Goal: Task Accomplishment & Management: Manage account settings

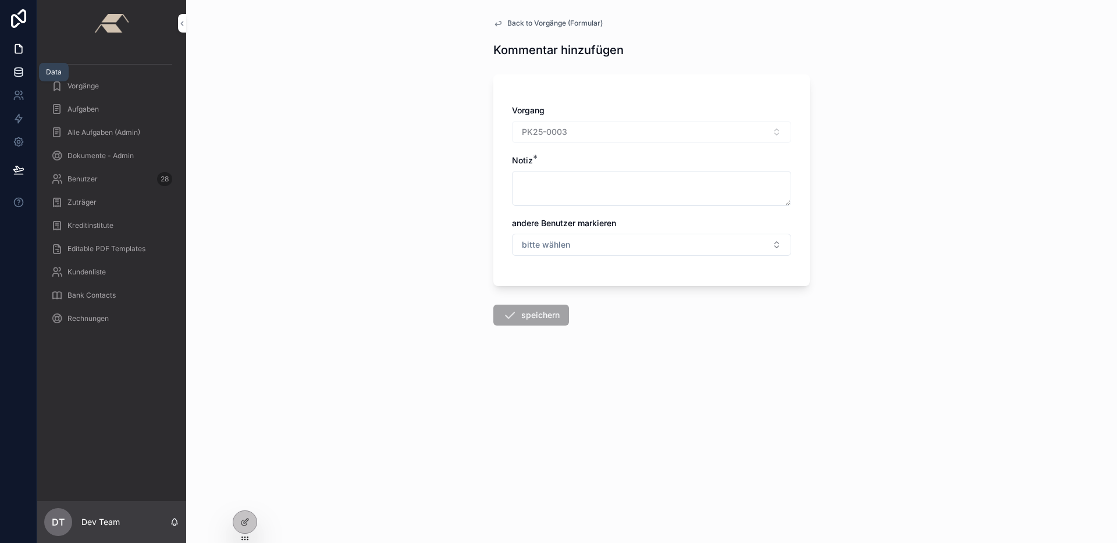
click at [16, 77] on icon at bounding box center [19, 72] width 12 height 12
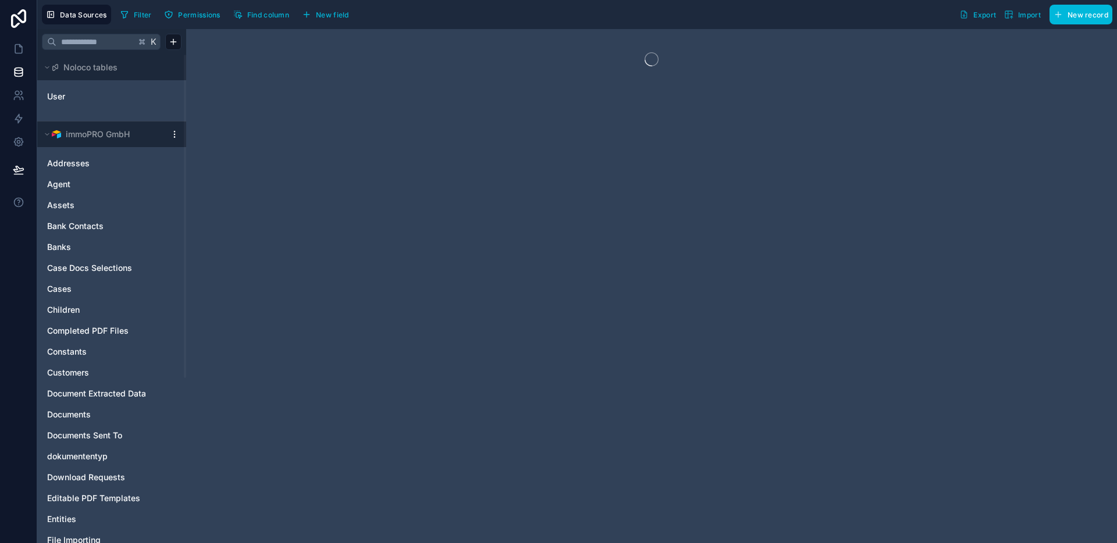
scroll to position [249, 0]
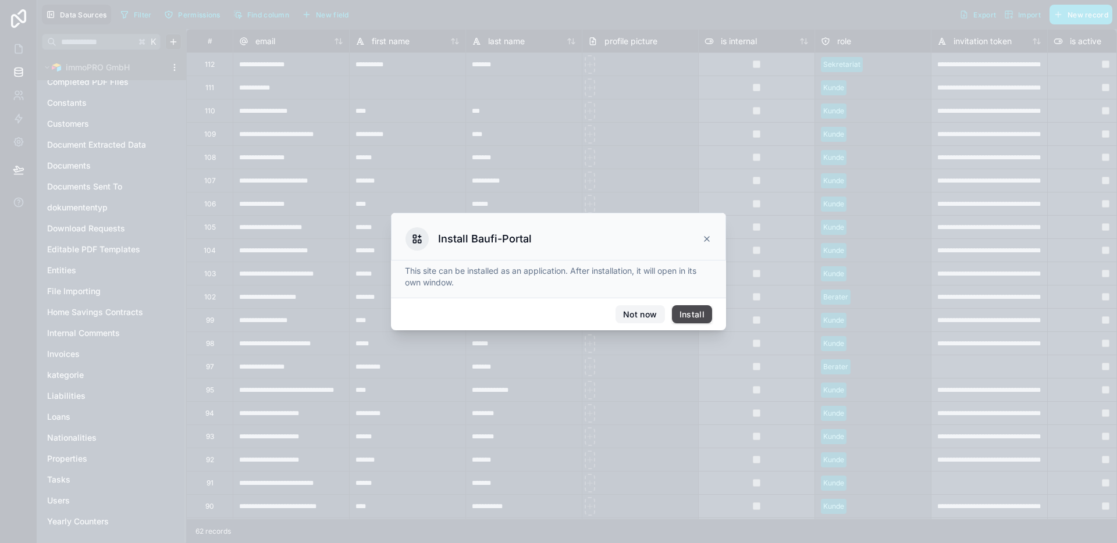
click at [637, 309] on button "Not now" at bounding box center [639, 314] width 49 height 19
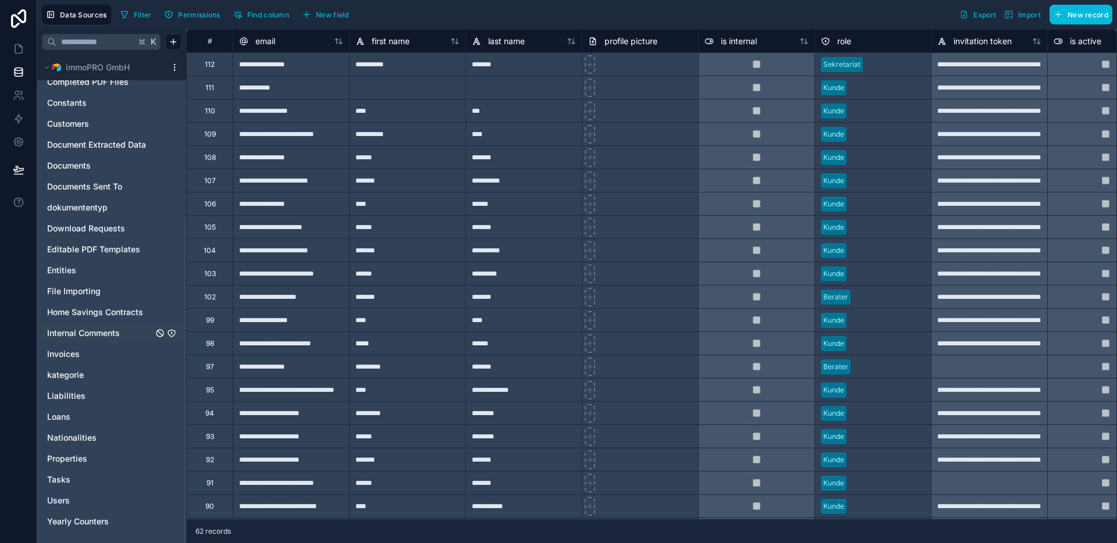
click at [111, 333] on span "Internal Comments" at bounding box center [83, 333] width 73 height 12
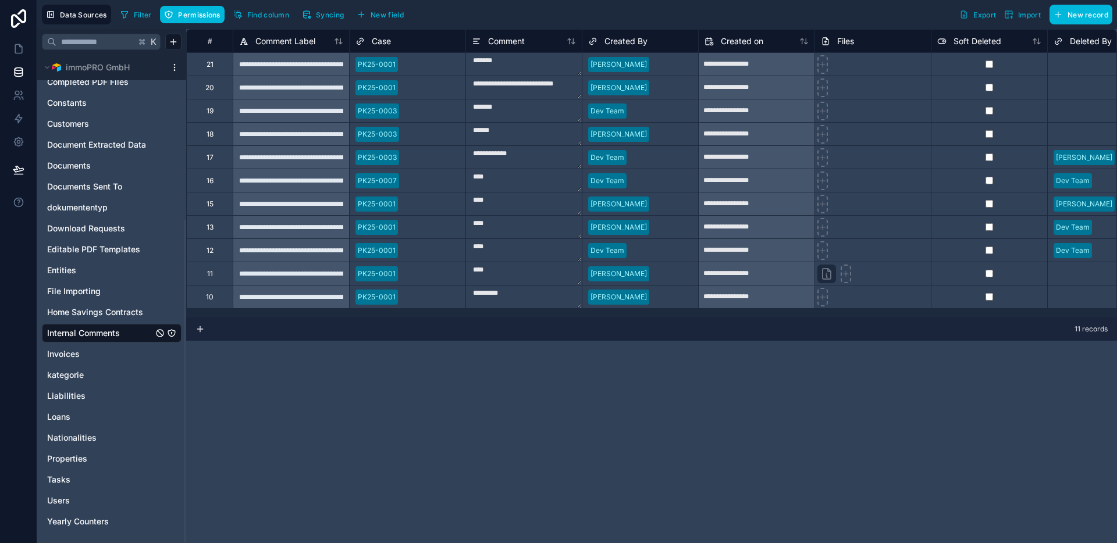
click at [172, 334] on icon "Internal Comments" at bounding box center [171, 333] width 9 height 9
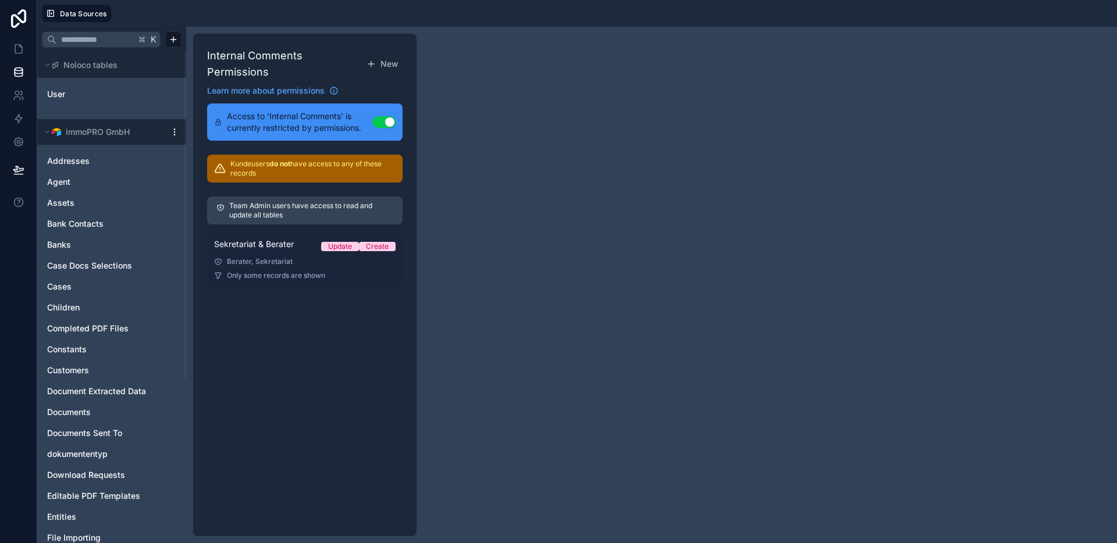
click at [255, 276] on span "Only some records are shown" at bounding box center [276, 275] width 98 height 9
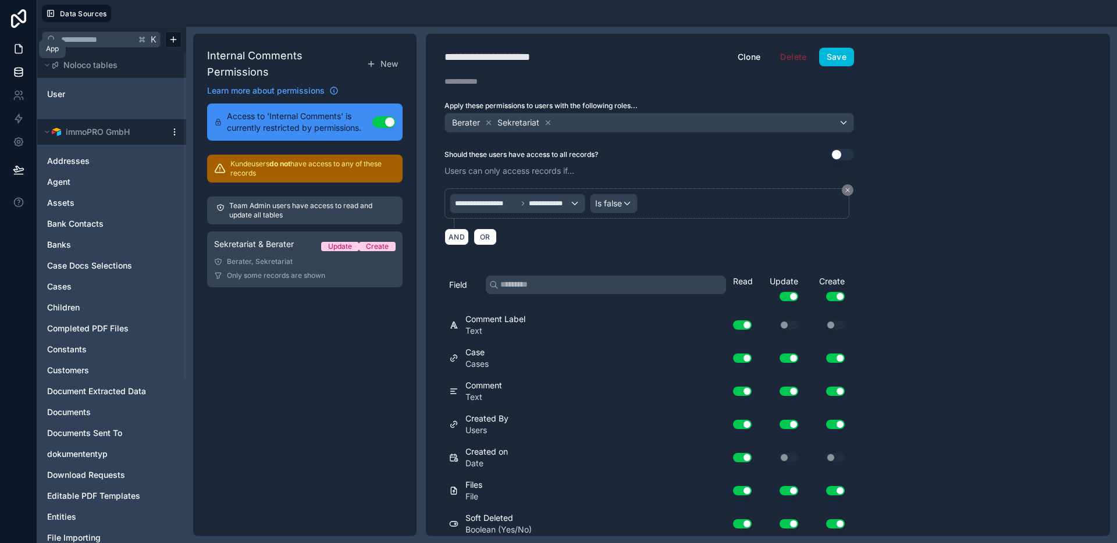
click at [13, 41] on link at bounding box center [18, 48] width 37 height 23
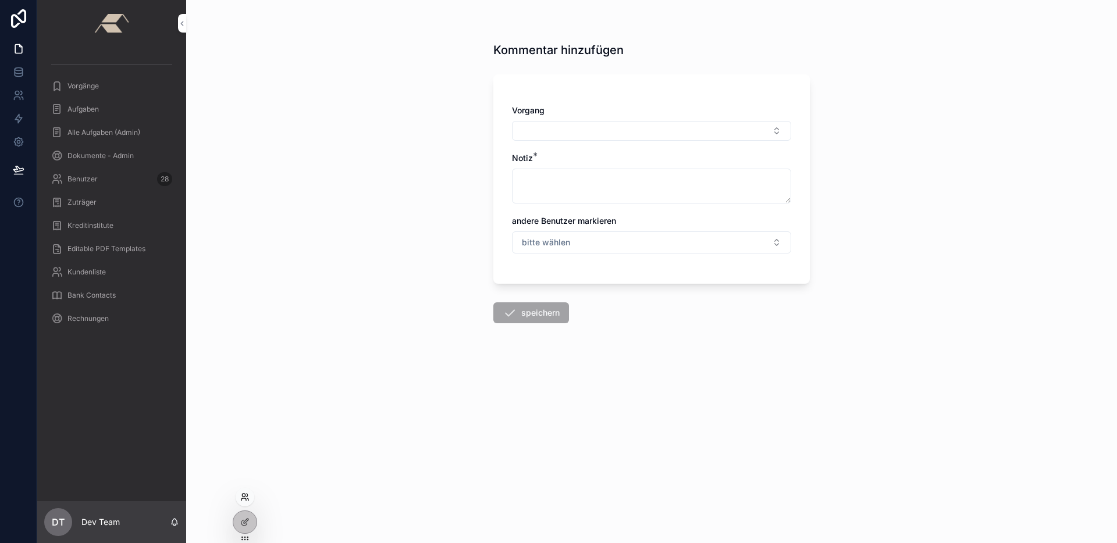
click at [245, 498] on icon at bounding box center [243, 499] width 5 height 2
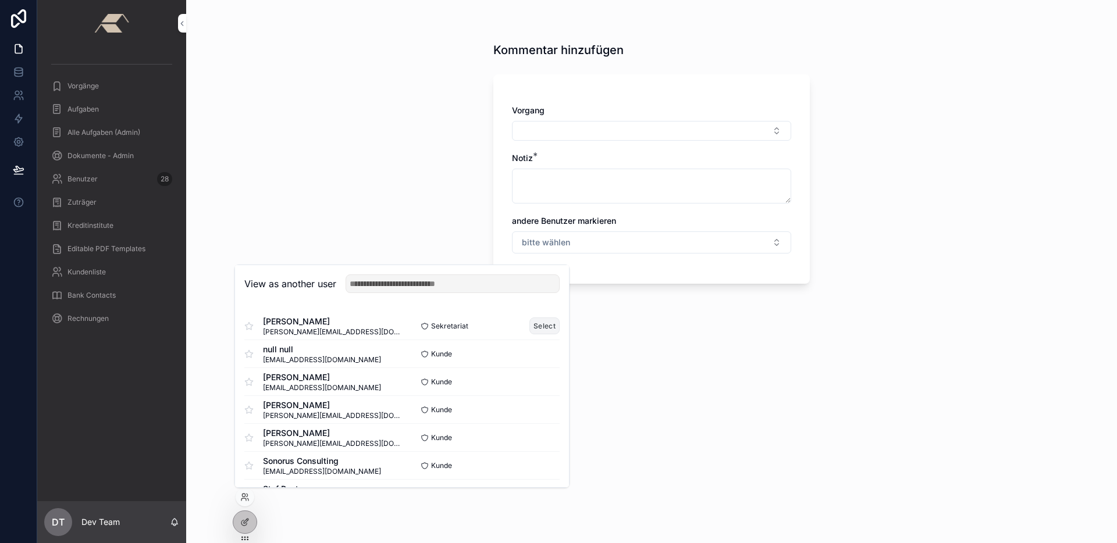
click at [536, 327] on button "Select" at bounding box center [544, 326] width 30 height 17
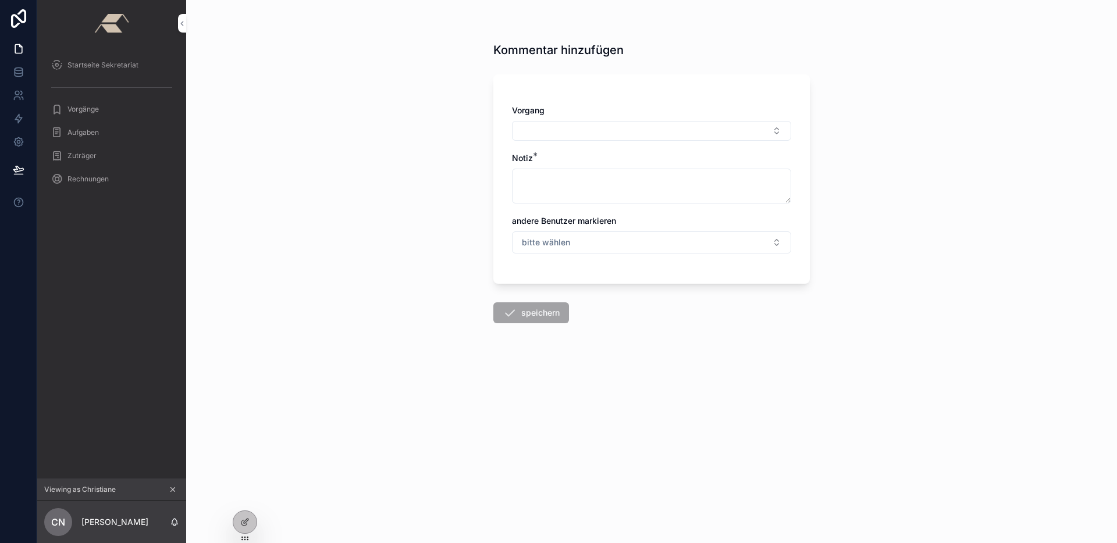
click at [109, 115] on div "Vorgänge" at bounding box center [111, 109] width 121 height 19
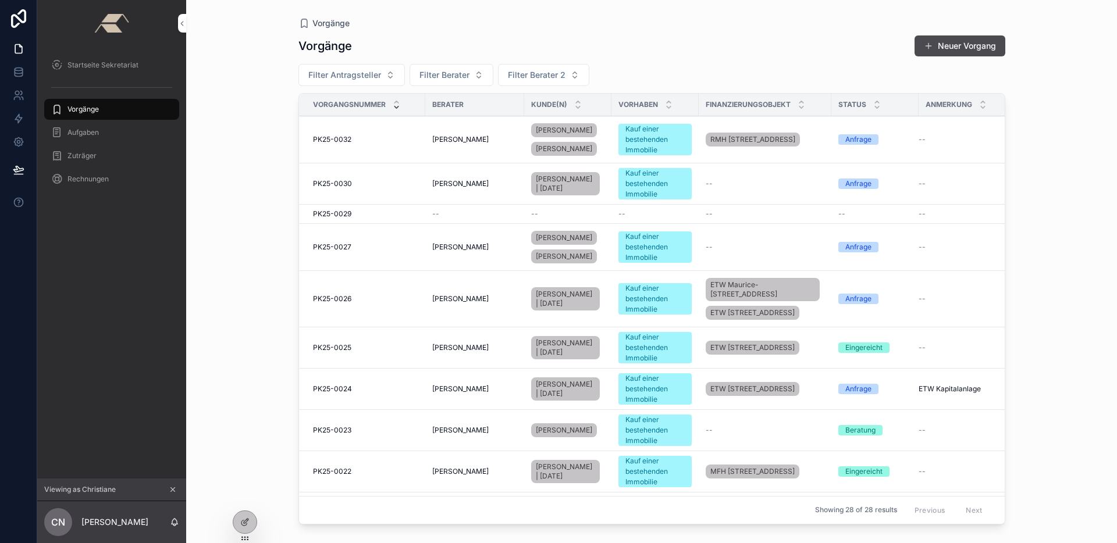
scroll to position [1305, 0]
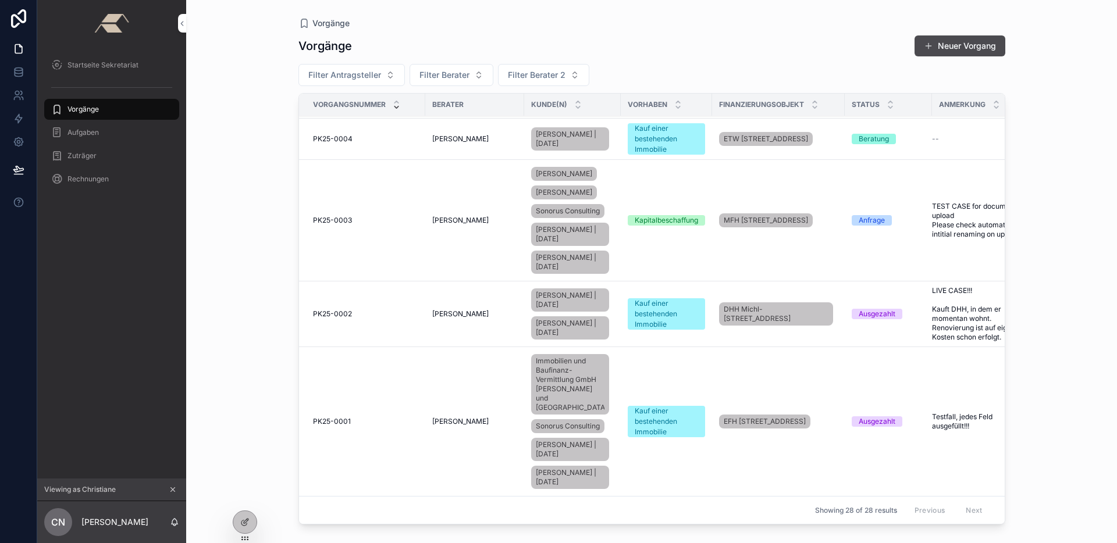
click at [363, 194] on td "PK25-0003 PK25-0003" at bounding box center [362, 221] width 126 height 122
click at [364, 173] on td "PK25-0003 PK25-0003" at bounding box center [362, 221] width 126 height 122
click at [369, 216] on div "PK25-0003 PK25-0003" at bounding box center [365, 220] width 105 height 9
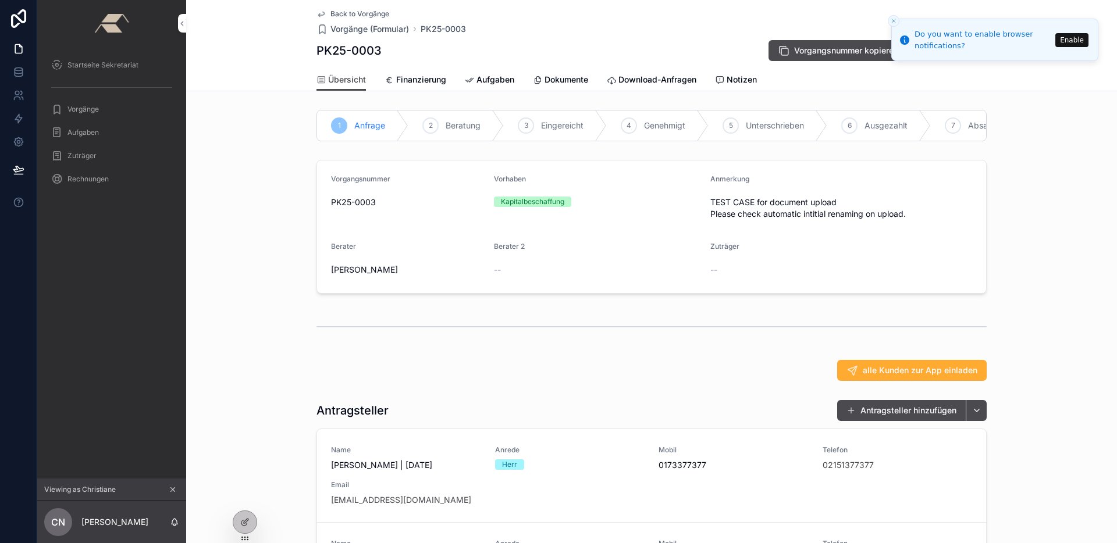
click at [747, 82] on span "Notizen" at bounding box center [741, 80] width 30 height 12
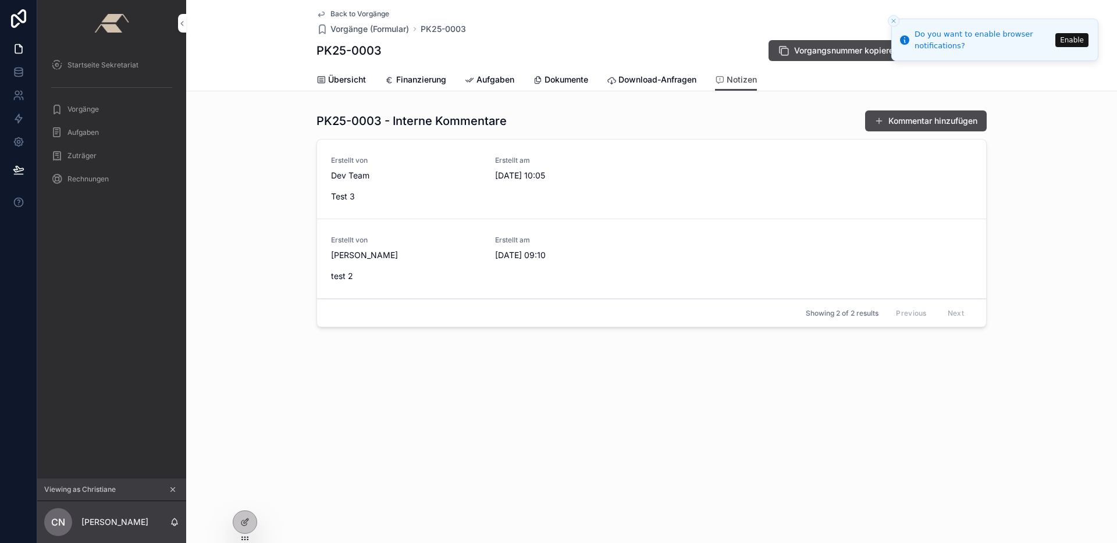
click at [892, 20] on icon "Close toast" at bounding box center [893, 20] width 7 height 7
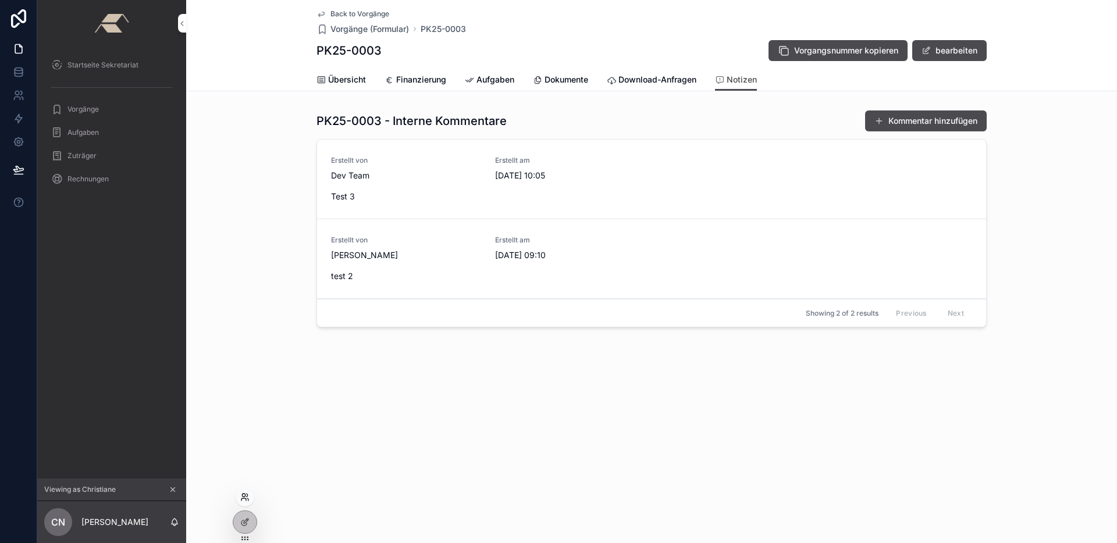
click at [246, 500] on icon at bounding box center [243, 499] width 5 height 2
drag, startPoint x: 529, startPoint y: 53, endPoint x: 533, endPoint y: 73, distance: 20.2
click at [529, 53] on div "PK25-0003 Vorgangsnummer kopieren bearbeiten" at bounding box center [651, 51] width 670 height 22
click at [492, 76] on span "Aufgaben" at bounding box center [495, 80] width 38 height 12
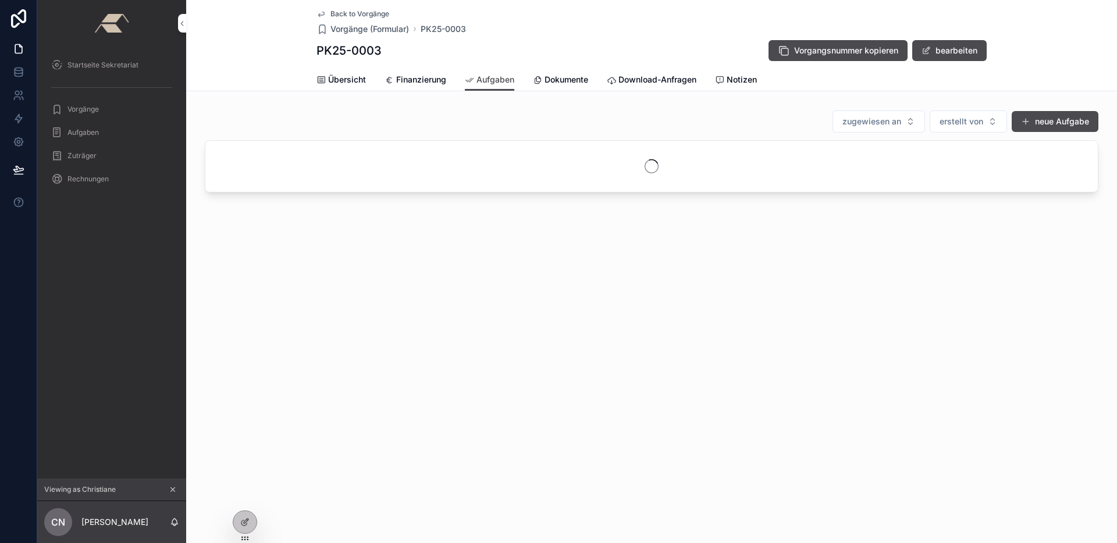
drag, startPoint x: 553, startPoint y: 80, endPoint x: 601, endPoint y: 81, distance: 48.3
click at [554, 80] on span "Dokumente" at bounding box center [566, 80] width 44 height 12
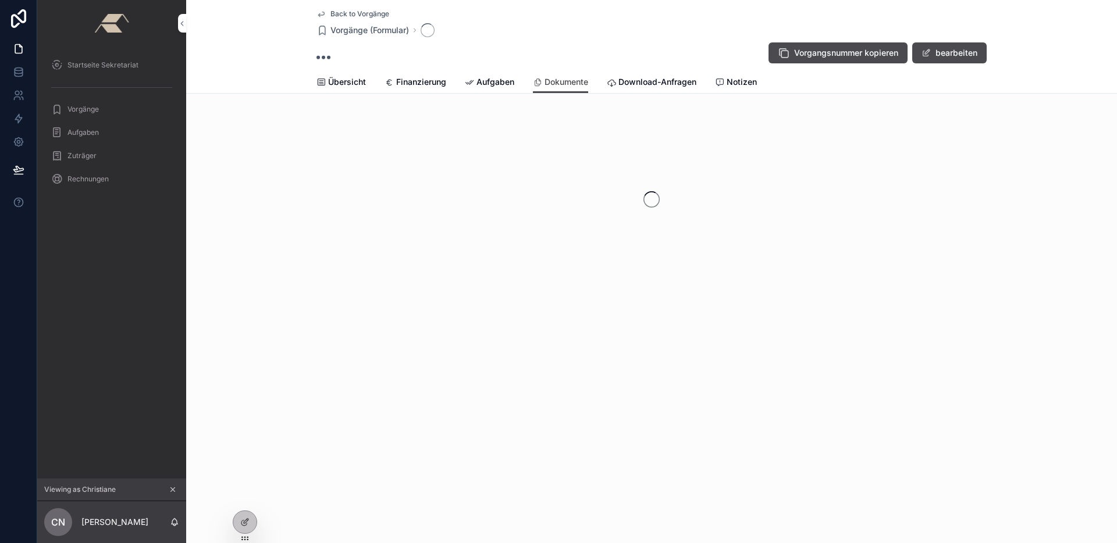
drag, startPoint x: 651, startPoint y: 81, endPoint x: 715, endPoint y: 80, distance: 64.0
click at [651, 81] on span "Download-Anfragen" at bounding box center [657, 82] width 78 height 12
click at [733, 79] on span "Notizen" at bounding box center [741, 82] width 30 height 12
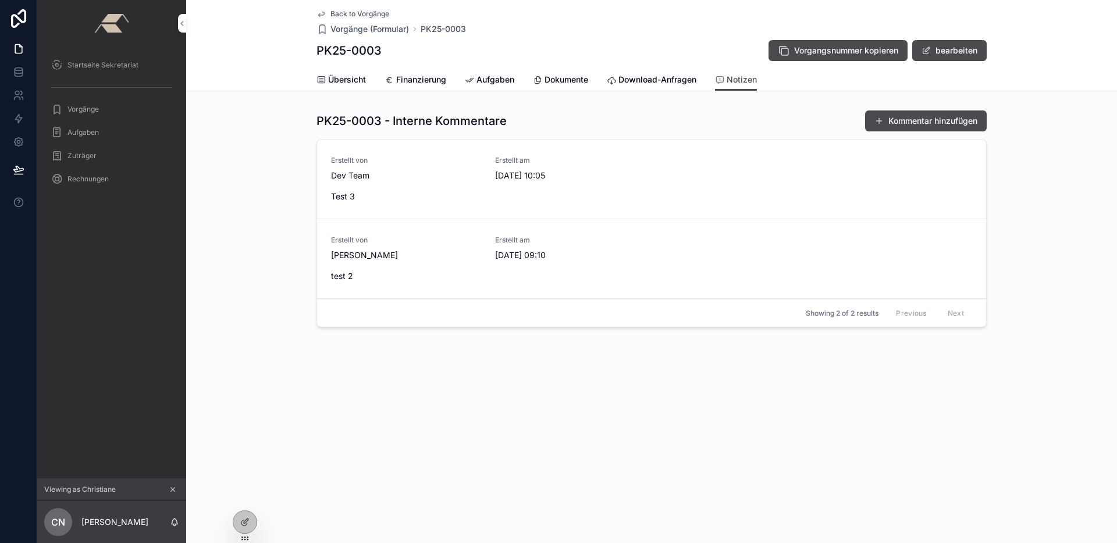
click at [343, 79] on span "Übersicht" at bounding box center [347, 80] width 38 height 12
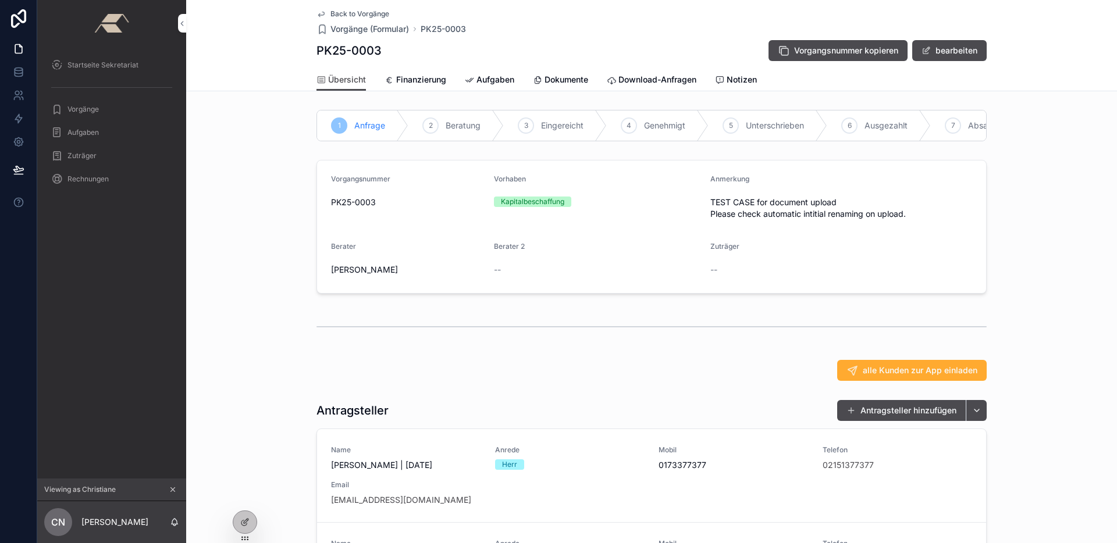
click at [409, 81] on span "Finanzierung" at bounding box center [421, 80] width 50 height 12
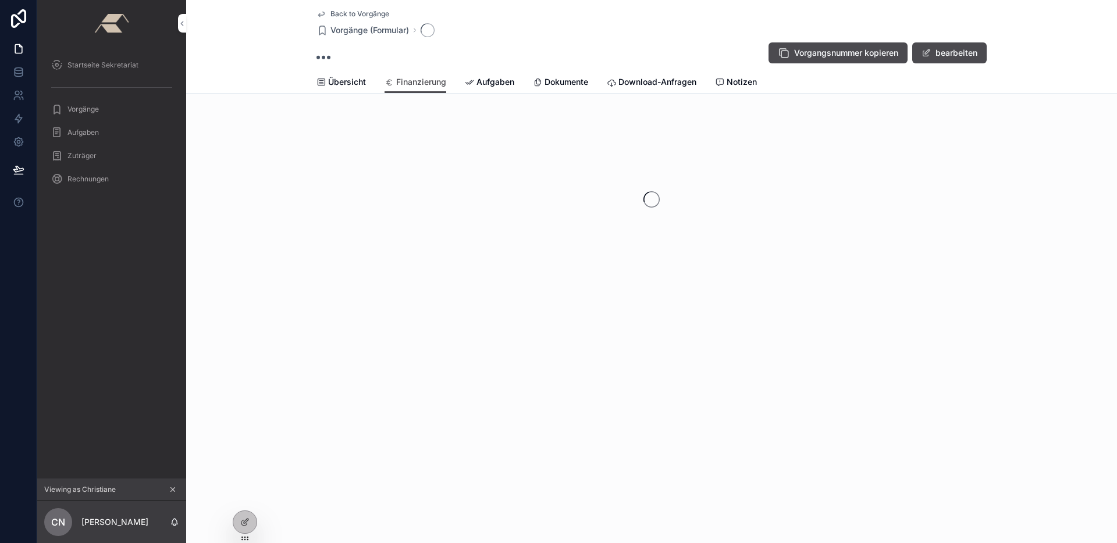
drag, startPoint x: 586, startPoint y: 82, endPoint x: 605, endPoint y: 81, distance: 19.8
click at [586, 82] on span "Dokumente" at bounding box center [566, 82] width 44 height 12
click at [693, 83] on span "Download-Anfragen" at bounding box center [657, 82] width 78 height 12
click at [746, 81] on span "Notizen" at bounding box center [741, 82] width 30 height 12
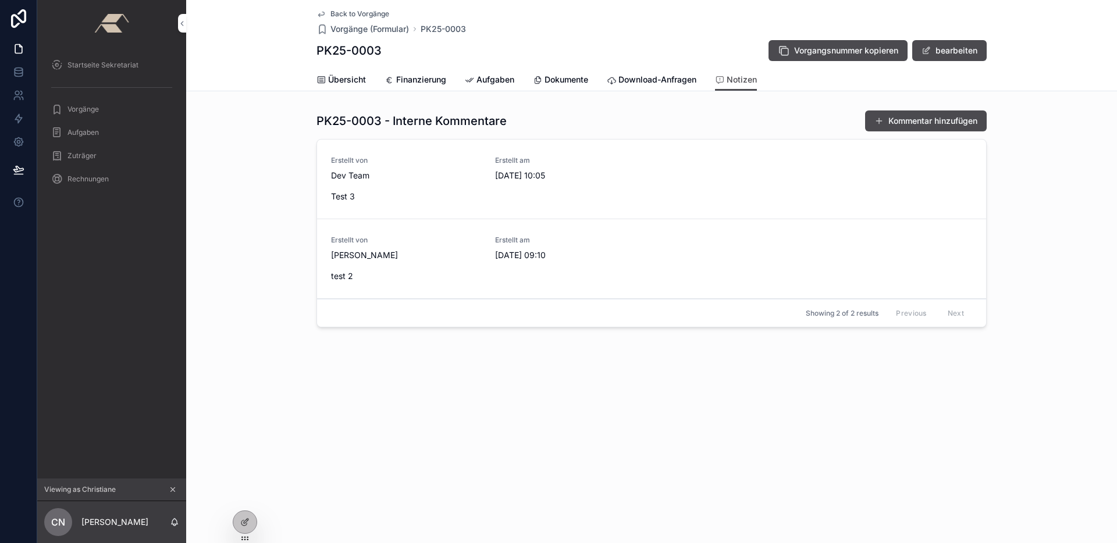
click at [173, 490] on icon "scrollable content" at bounding box center [173, 490] width 4 height 4
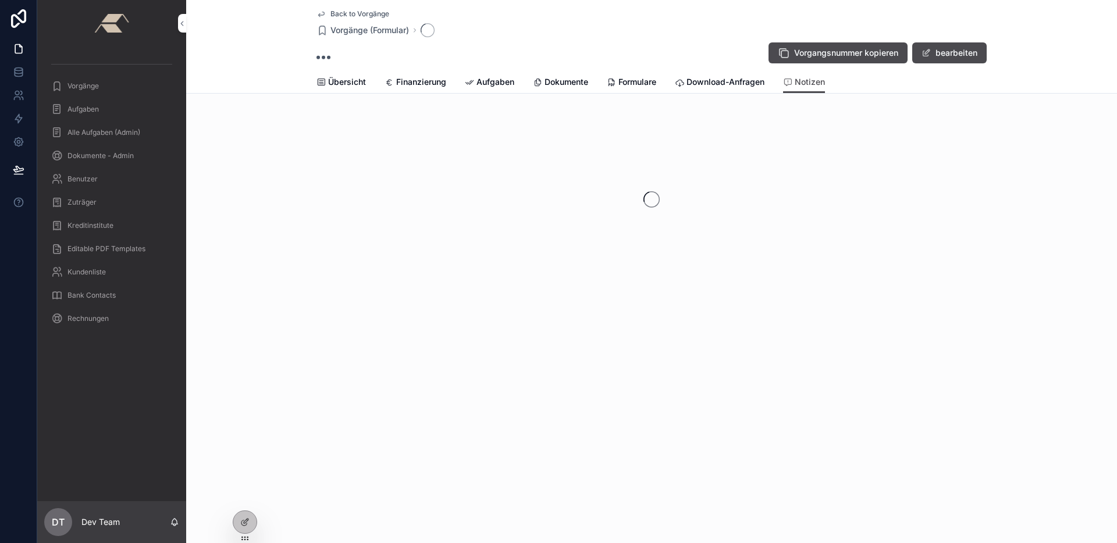
click at [111, 81] on div "Vorgänge" at bounding box center [111, 86] width 121 height 19
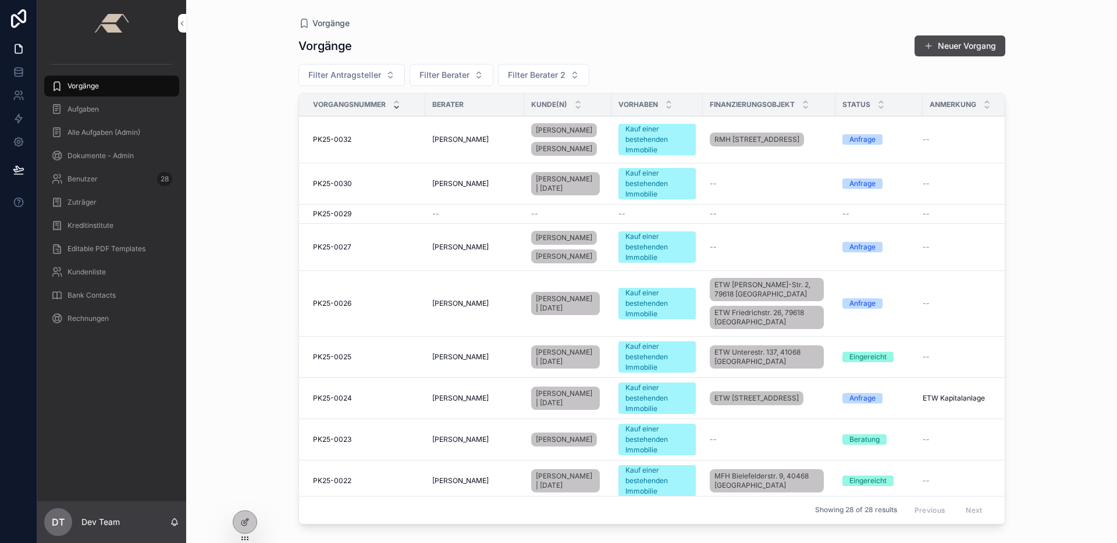
scroll to position [1305, 0]
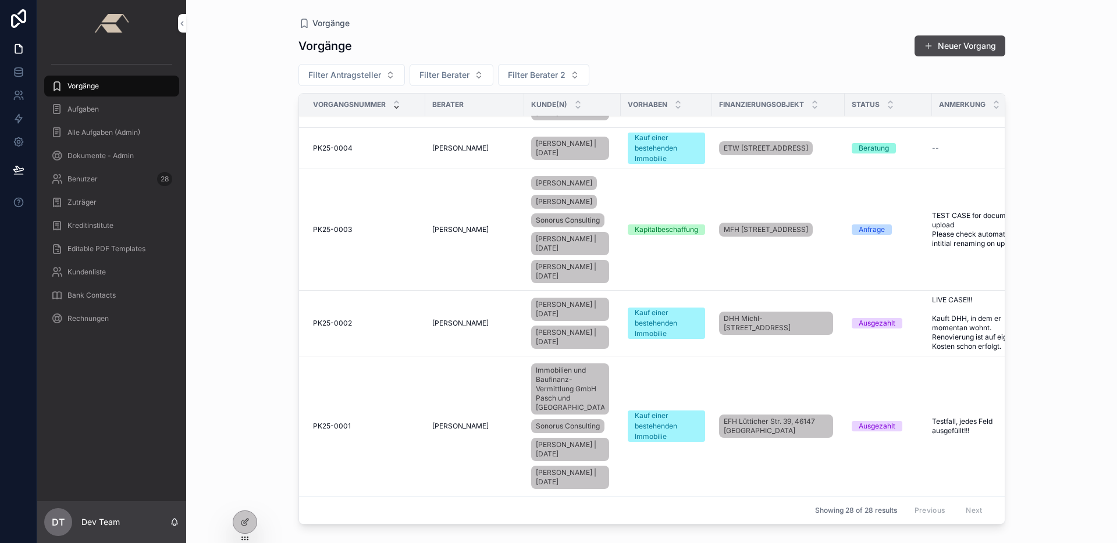
click at [355, 199] on td "PK25-0003 PK25-0003" at bounding box center [362, 230] width 126 height 122
click at [358, 225] on div "PK25-0003 PK25-0003" at bounding box center [365, 229] width 105 height 9
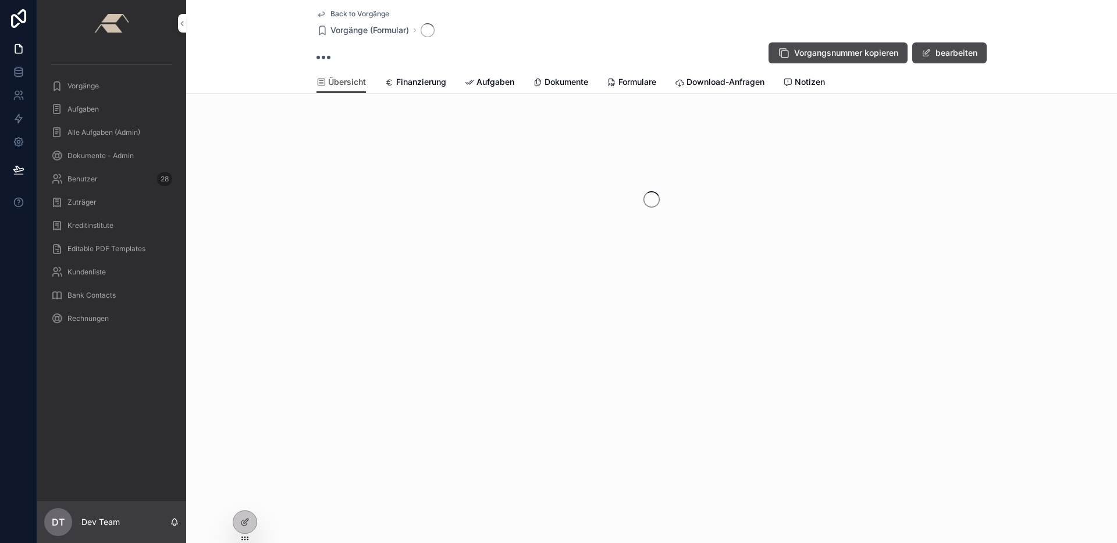
click at [804, 82] on span "Notizen" at bounding box center [809, 82] width 30 height 12
